Goal: Information Seeking & Learning: Learn about a topic

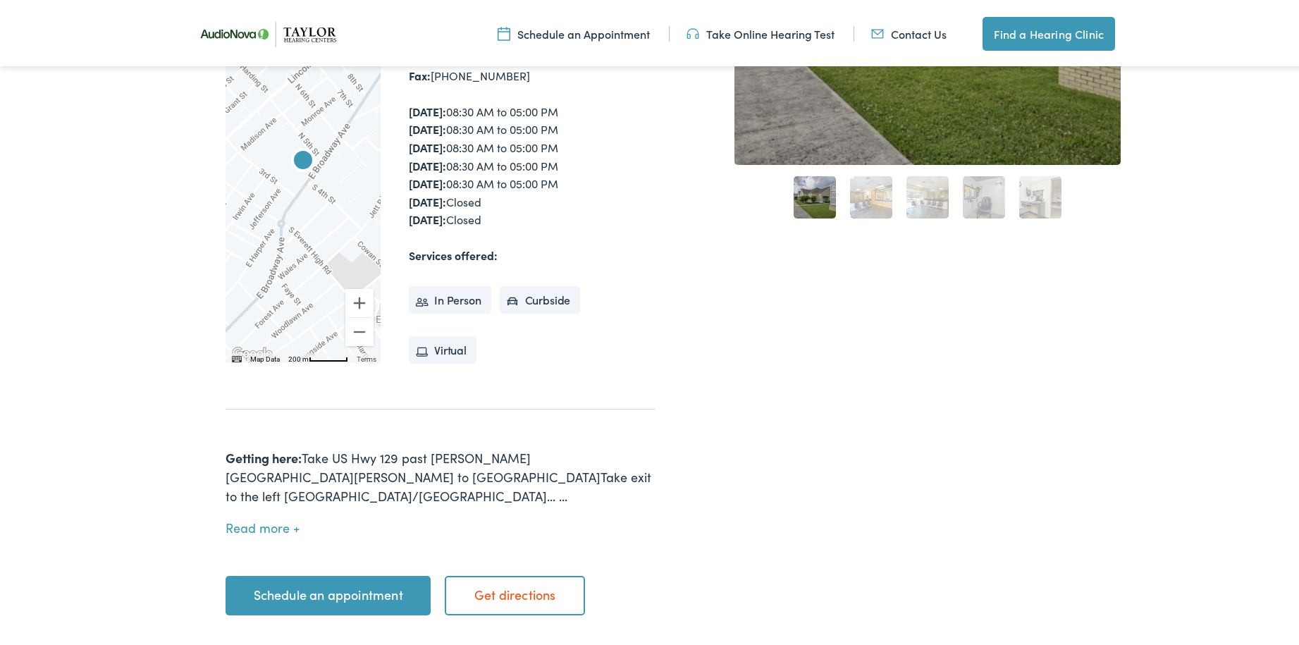
scroll to position [493, 0]
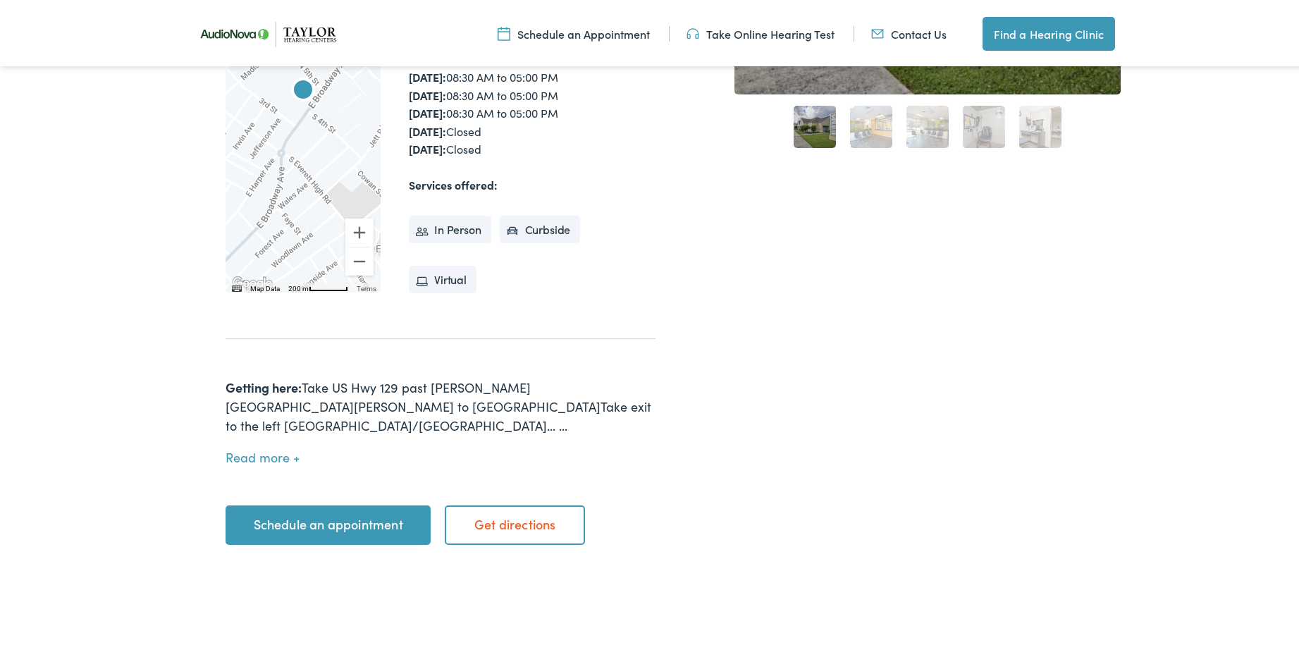
click at [513, 502] on link "Get directions" at bounding box center [515, 521] width 140 height 39
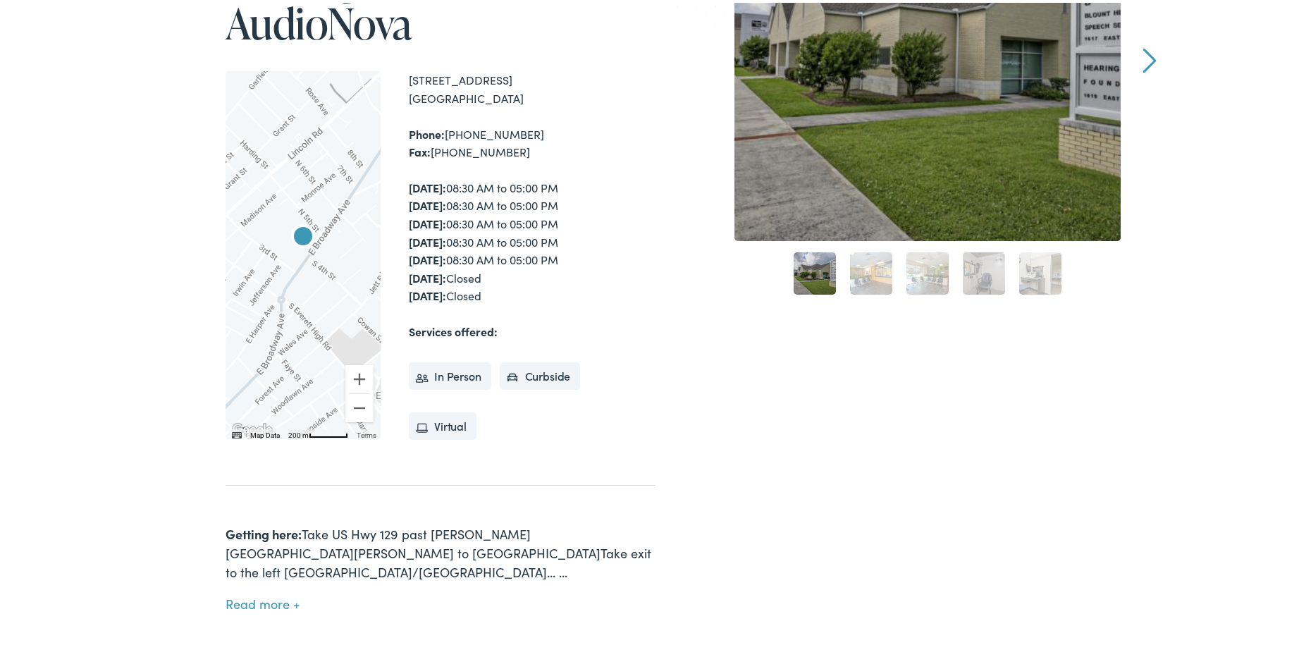
scroll to position [0, 0]
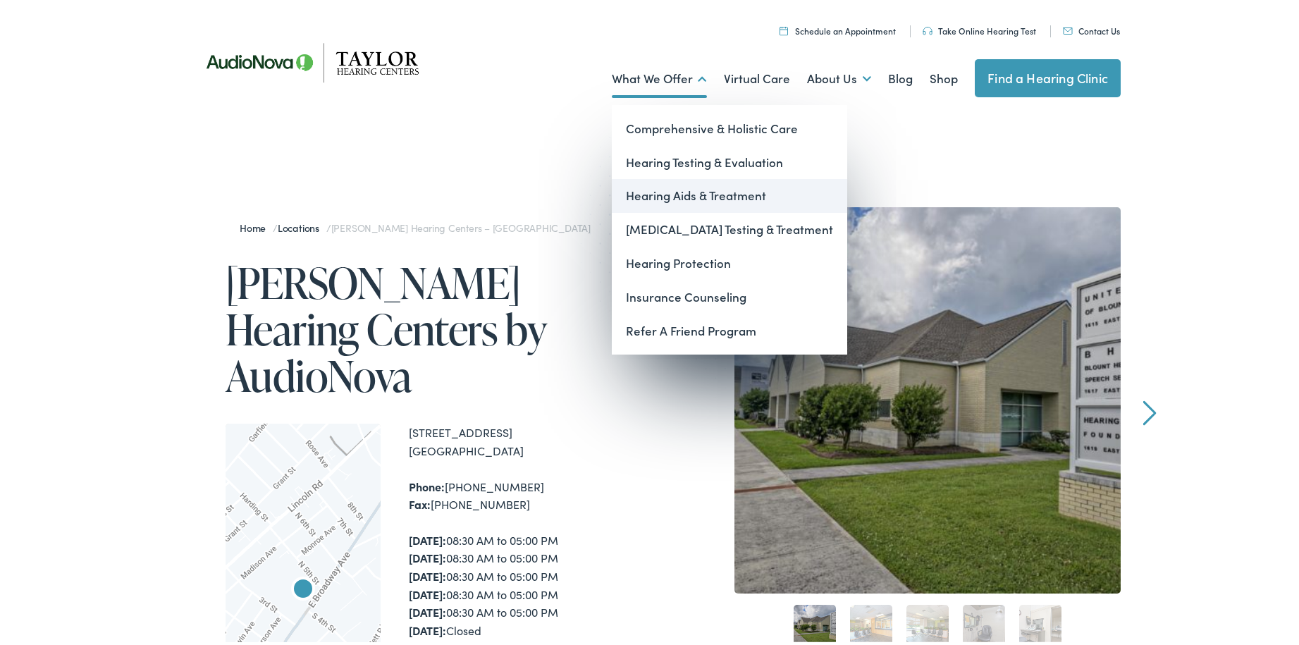
click at [655, 192] on link "Hearing Aids & Treatment" at bounding box center [729, 193] width 235 height 34
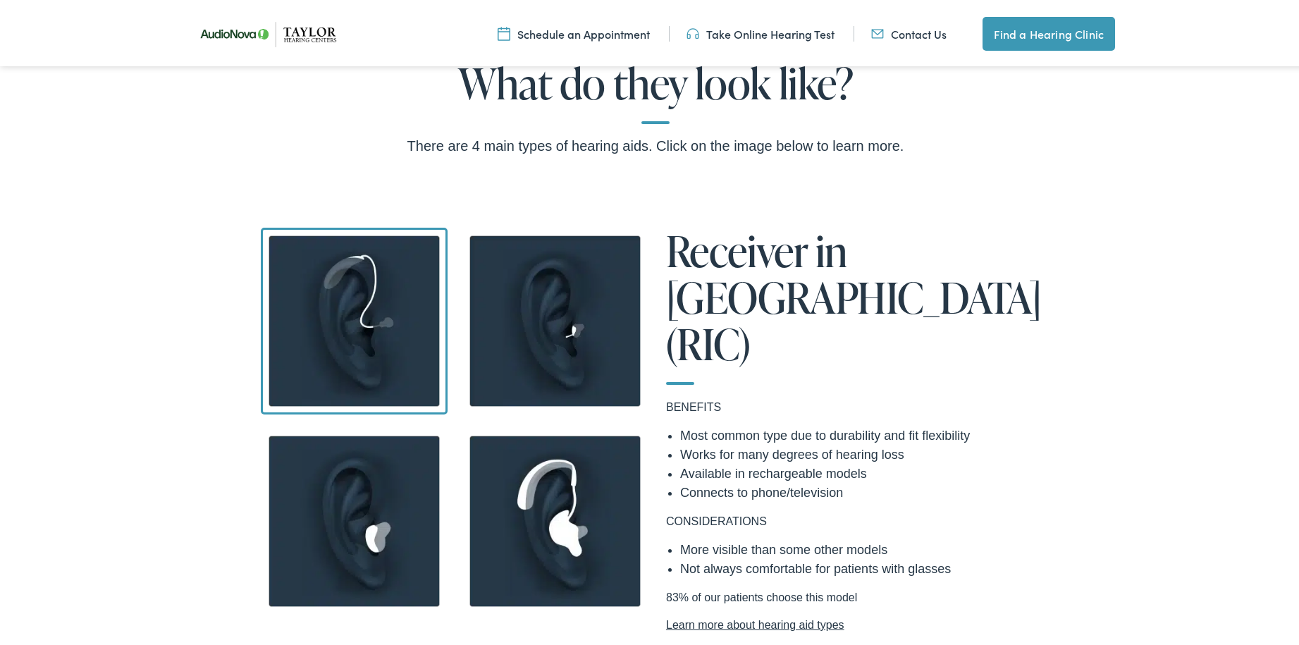
scroll to position [1198, 0]
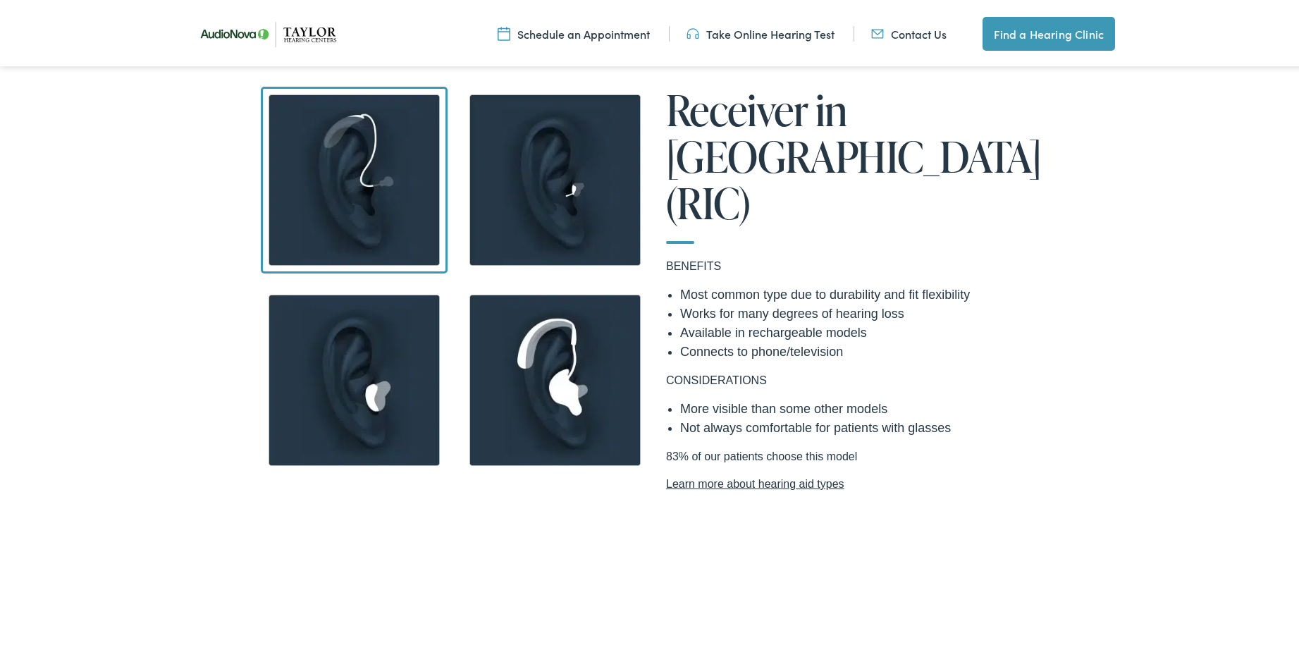
click at [371, 150] on img at bounding box center [354, 177] width 187 height 187
click at [546, 371] on img at bounding box center [555, 377] width 187 height 187
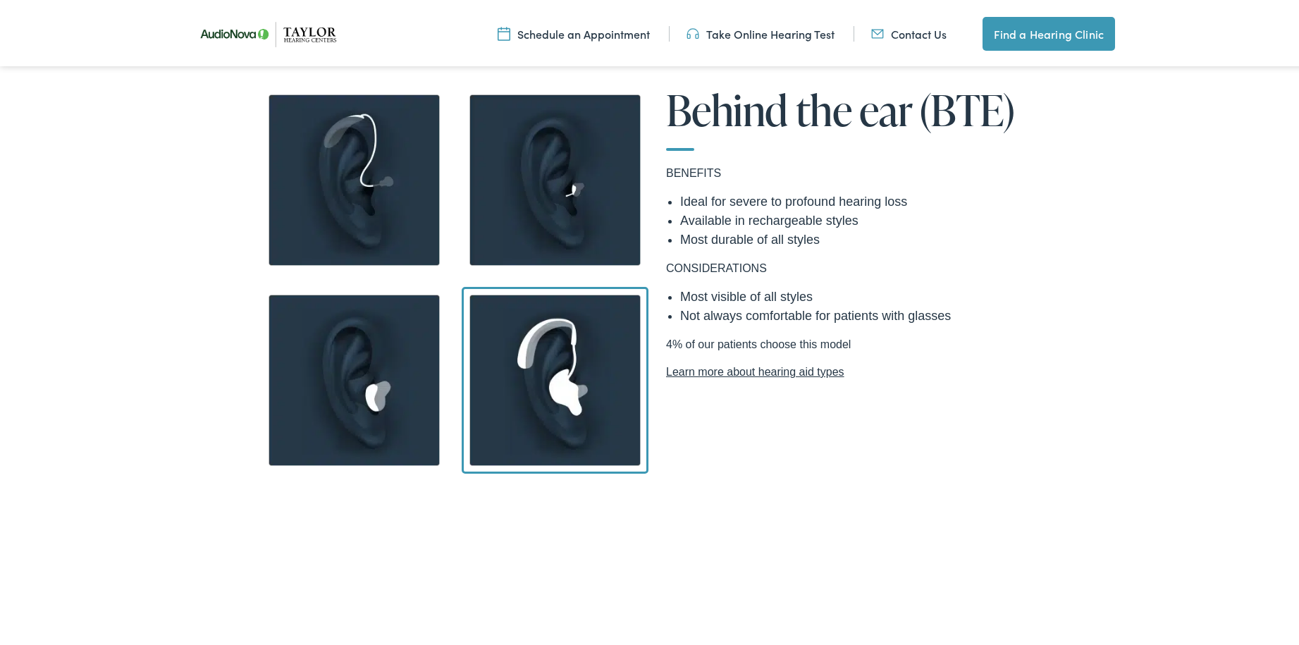
click at [385, 190] on img at bounding box center [354, 177] width 187 height 187
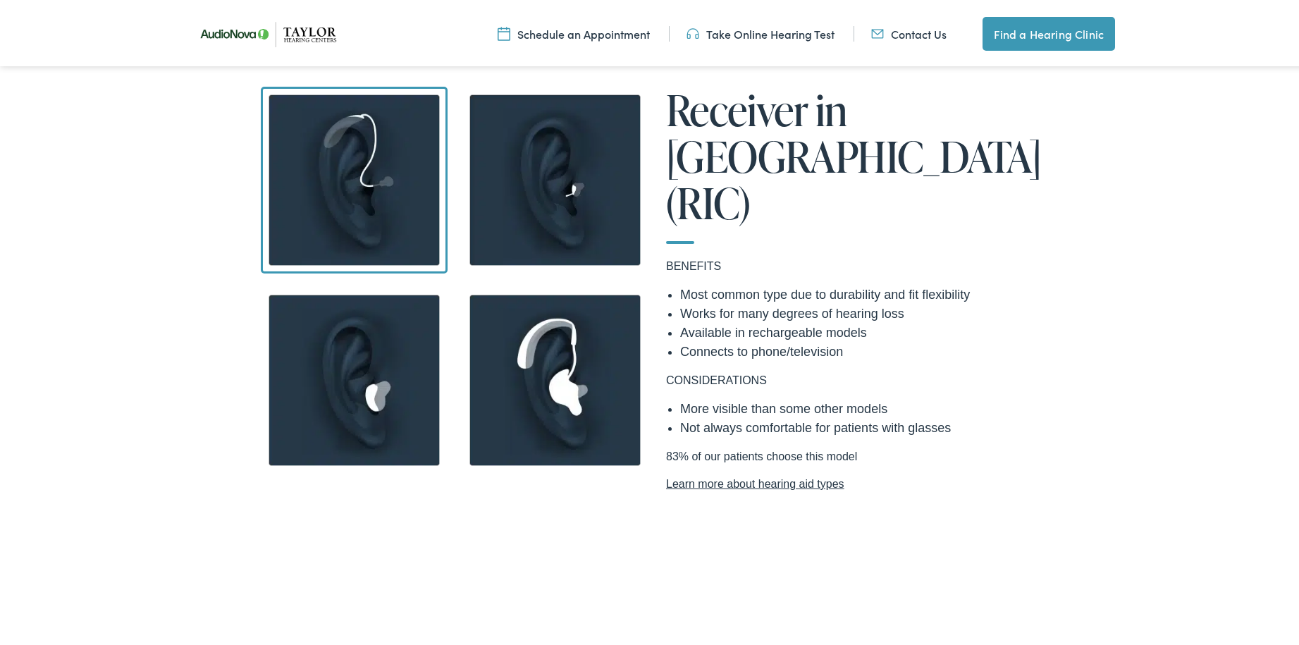
click at [743, 473] on link "Learn more about hearing aid types" at bounding box center [856, 481] width 380 height 17
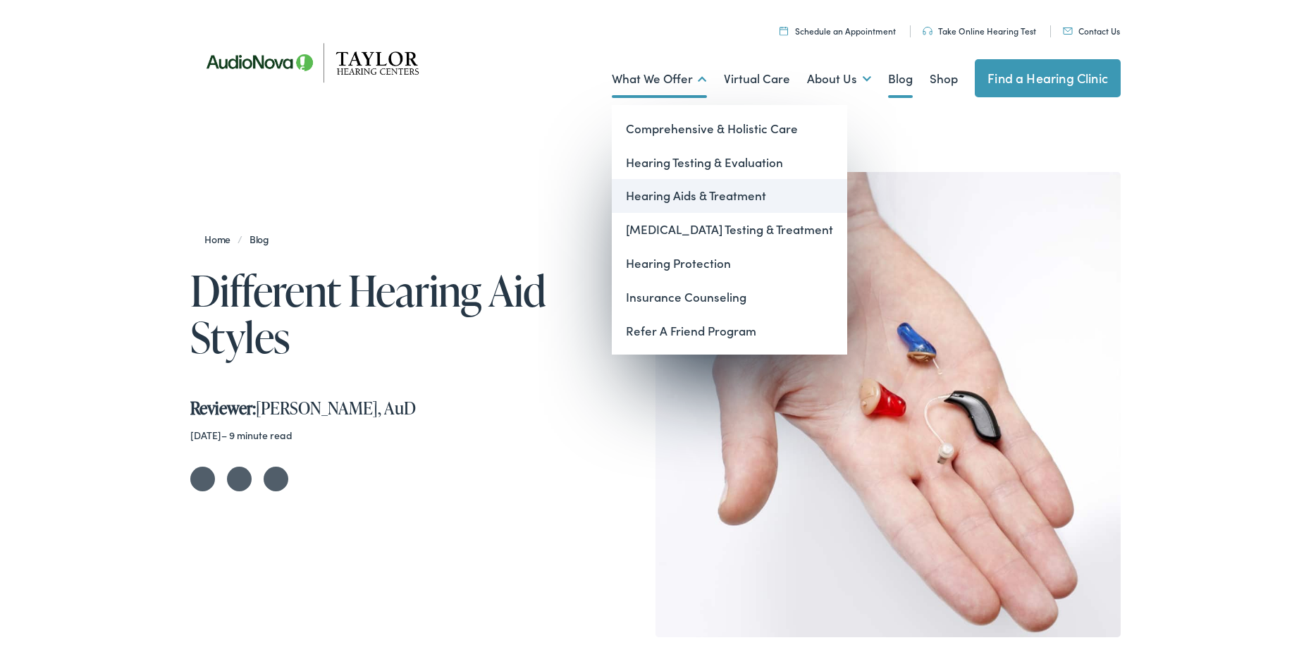
click at [693, 192] on link "Hearing Aids & Treatment" at bounding box center [729, 193] width 235 height 34
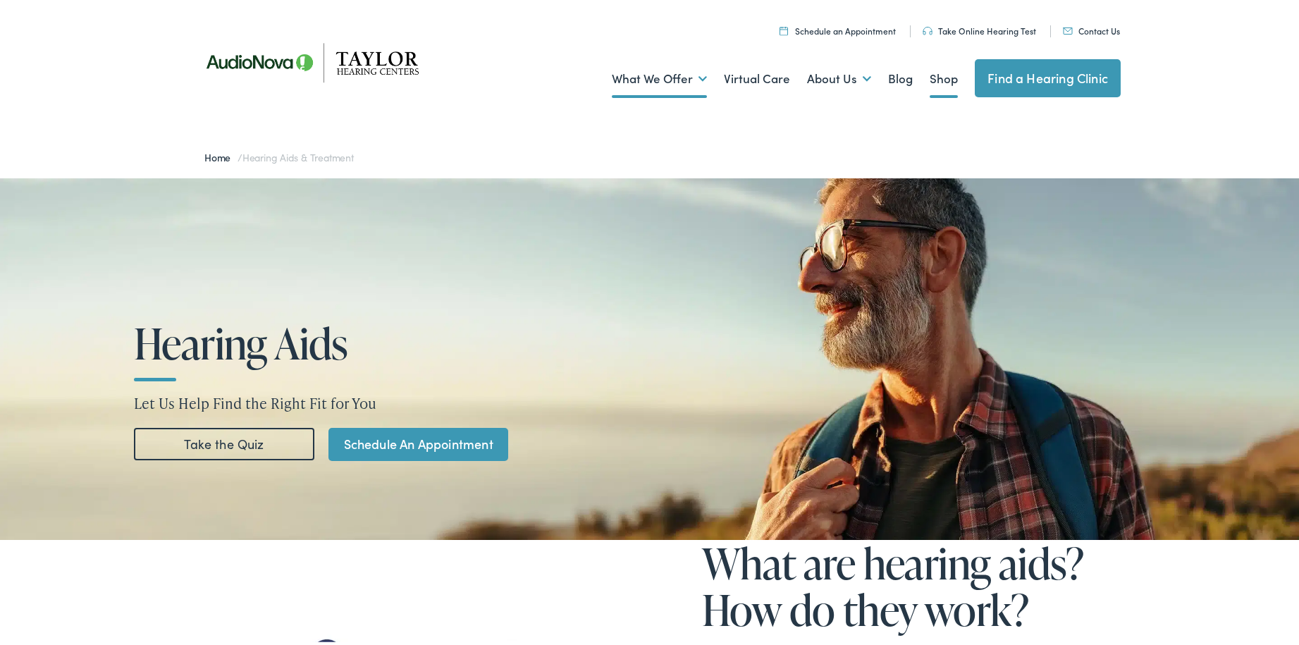
click at [937, 74] on link "Shop" at bounding box center [943, 76] width 28 height 52
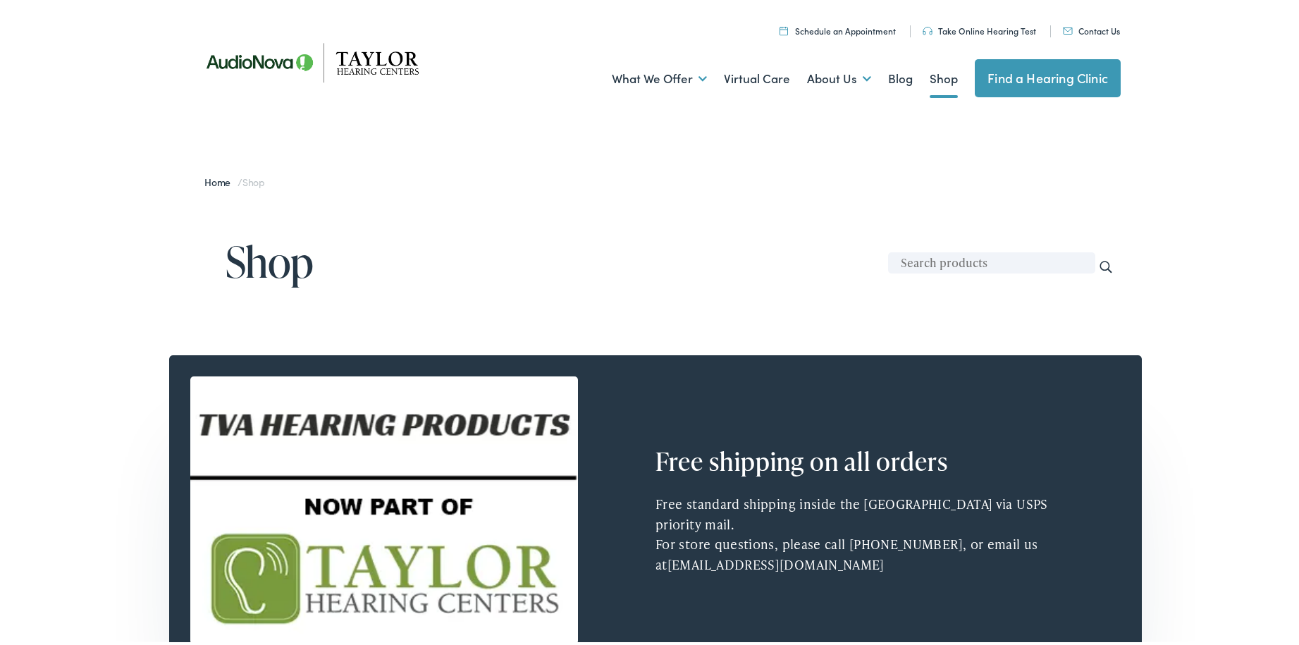
click at [1099, 262] on input "Search" at bounding box center [1106, 264] width 16 height 16
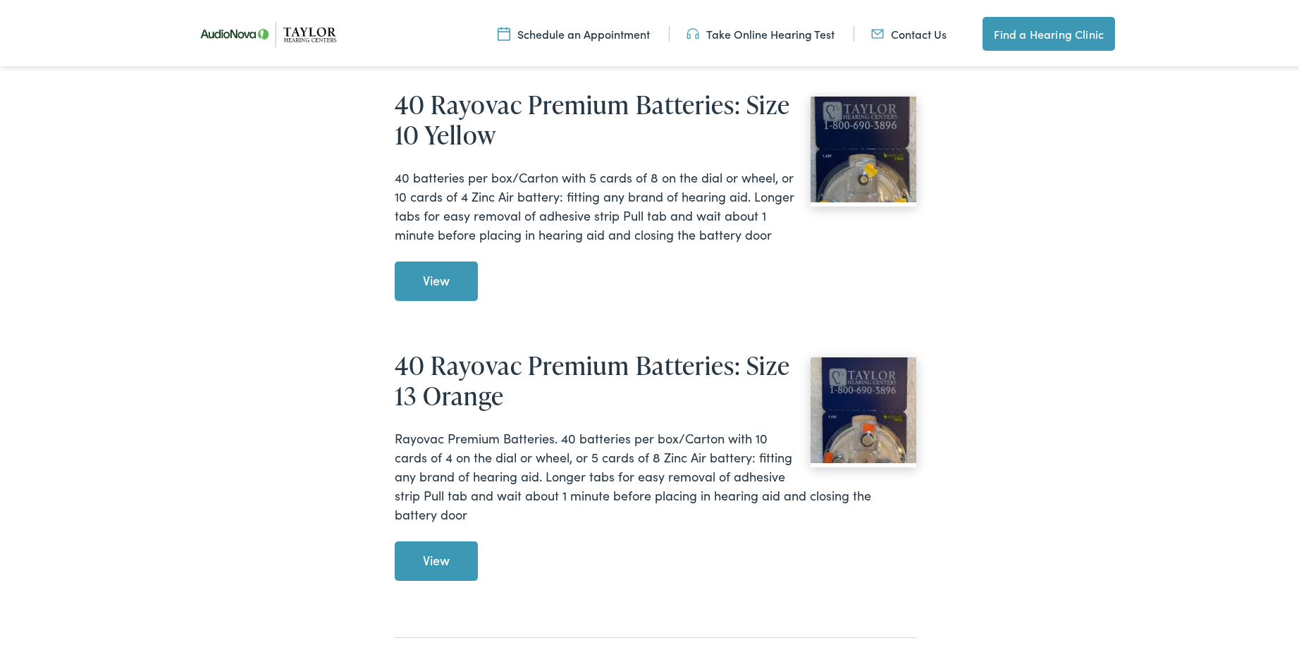
scroll to position [2537, 0]
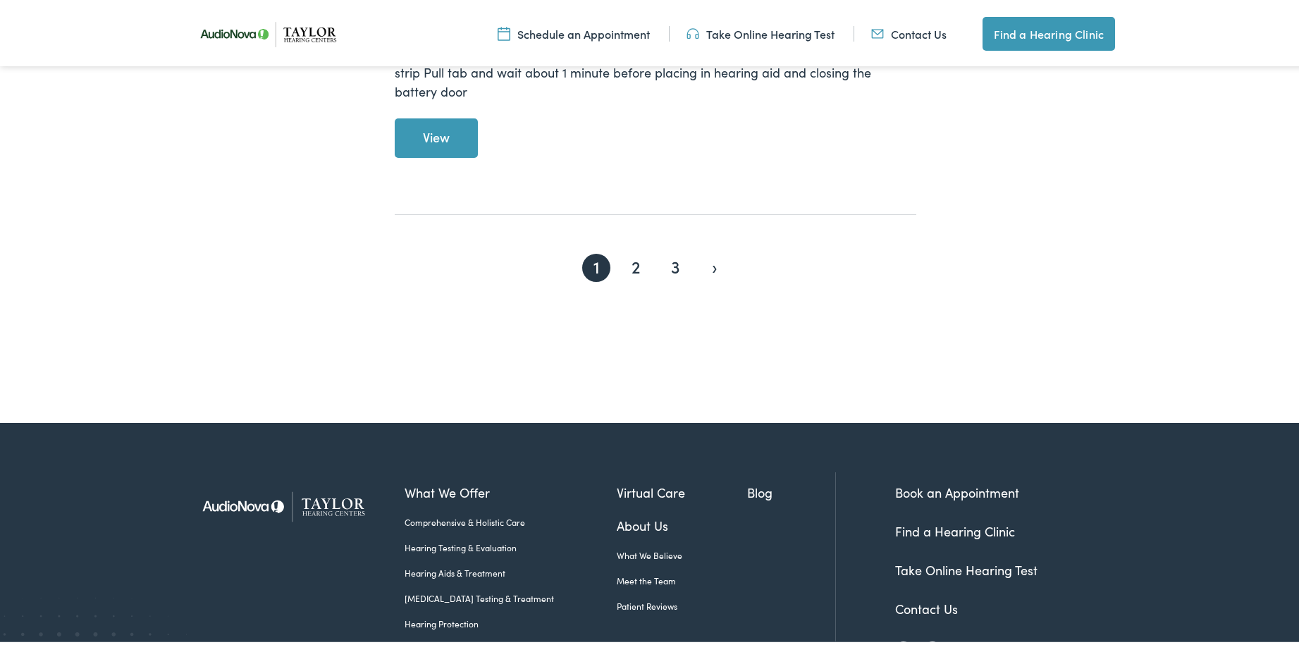
click at [708, 266] on link "›" at bounding box center [714, 265] width 28 height 28
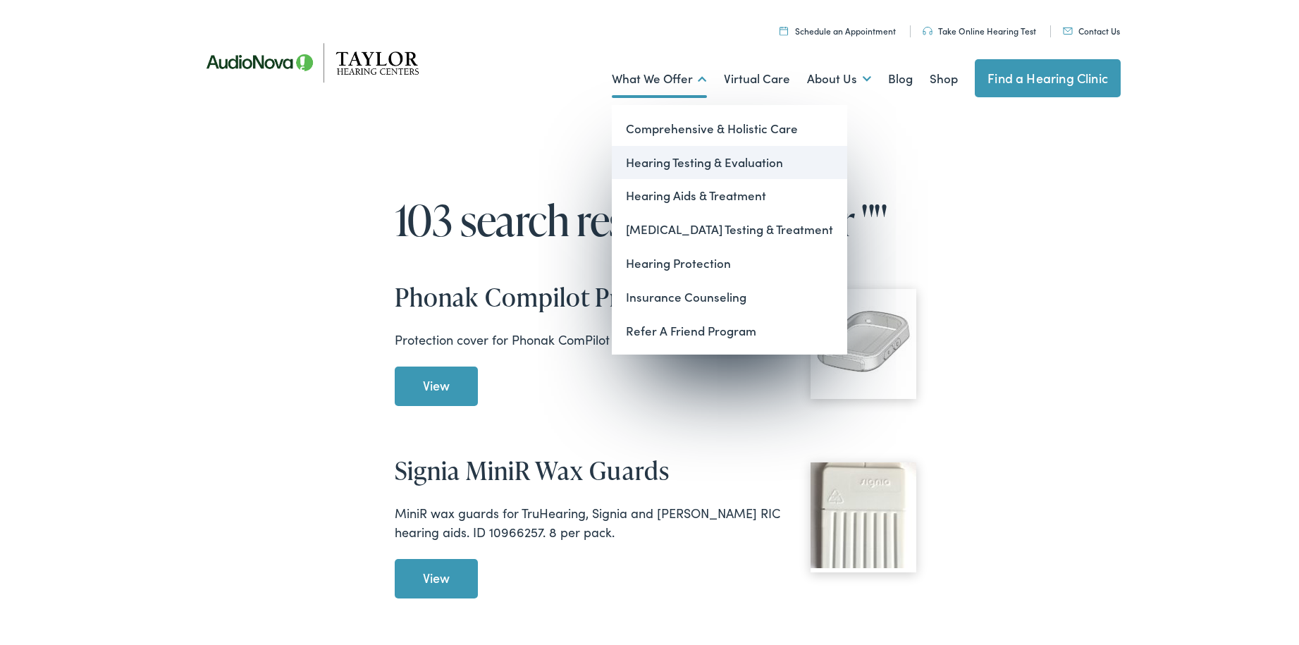
click at [691, 163] on link "Hearing Testing & Evaluation" at bounding box center [729, 160] width 235 height 34
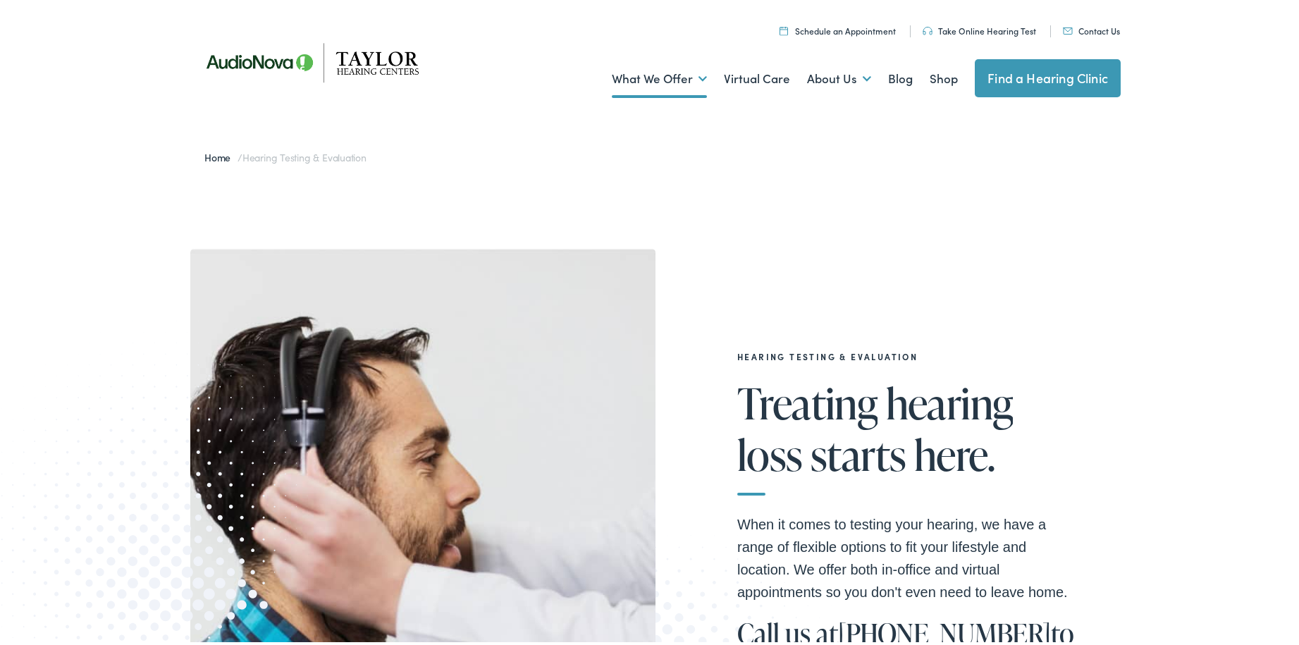
click at [971, 27] on link "Take Online Hearing Test" at bounding box center [978, 28] width 113 height 12
